Goal: Task Accomplishment & Management: Manage account settings

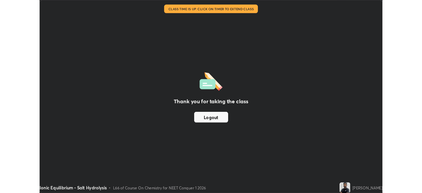
scroll to position [237, 422]
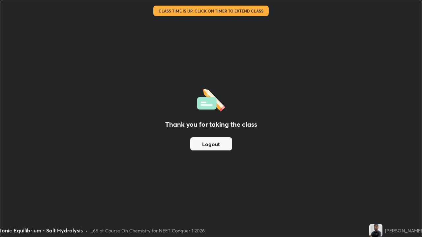
click at [280, 194] on div "Thank you for taking the class Logout" at bounding box center [210, 118] width 421 height 237
click at [220, 145] on button "Logout" at bounding box center [211, 144] width 42 height 13
click at [216, 144] on button "Logout" at bounding box center [211, 144] width 42 height 13
click at [217, 147] on button "Logout" at bounding box center [211, 144] width 42 height 13
click at [366, 192] on div "Thank you for taking the class Logout" at bounding box center [210, 118] width 421 height 237
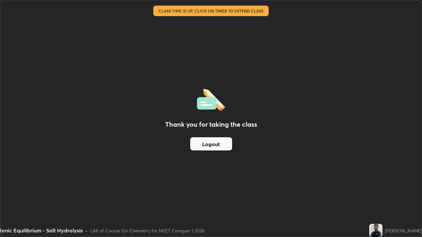
click at [214, 144] on button "Logout" at bounding box center [211, 144] width 42 height 13
click at [211, 146] on button "Logout" at bounding box center [211, 144] width 42 height 13
click at [211, 145] on button "Logout" at bounding box center [211, 144] width 42 height 13
click at [209, 144] on button "Logout" at bounding box center [211, 144] width 42 height 13
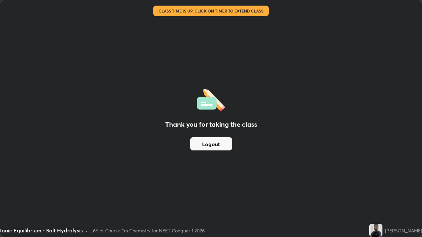
click at [208, 144] on button "Logout" at bounding box center [211, 144] width 42 height 13
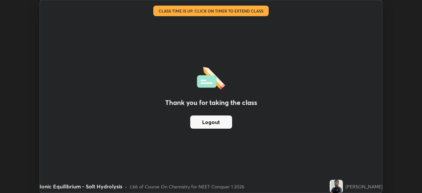
scroll to position [32784, 32554]
